Goal: Find specific page/section: Find specific page/section

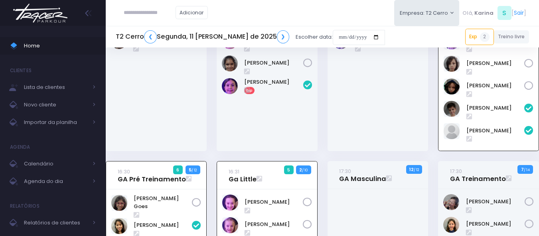
scroll to position [57, 0]
click at [133, 16] on input "text" at bounding box center [150, 12] width 52 height 15
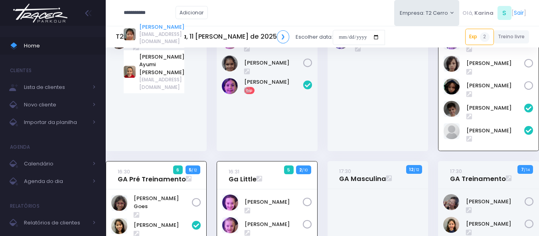
click at [160, 26] on link "[PERSON_NAME]" at bounding box center [161, 27] width 45 height 8
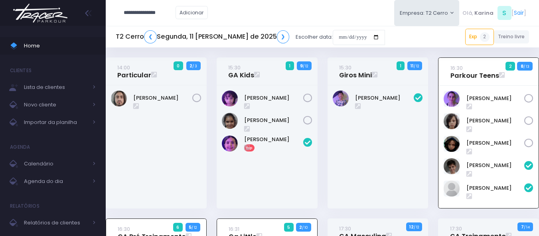
type input "**********"
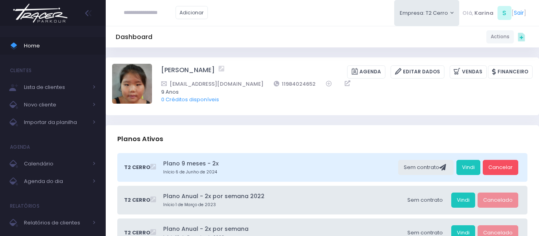
click at [39, 11] on img at bounding box center [40, 13] width 61 height 28
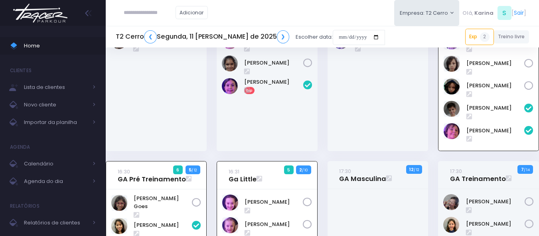
scroll to position [57, 0]
